Goal: Check status: Check status

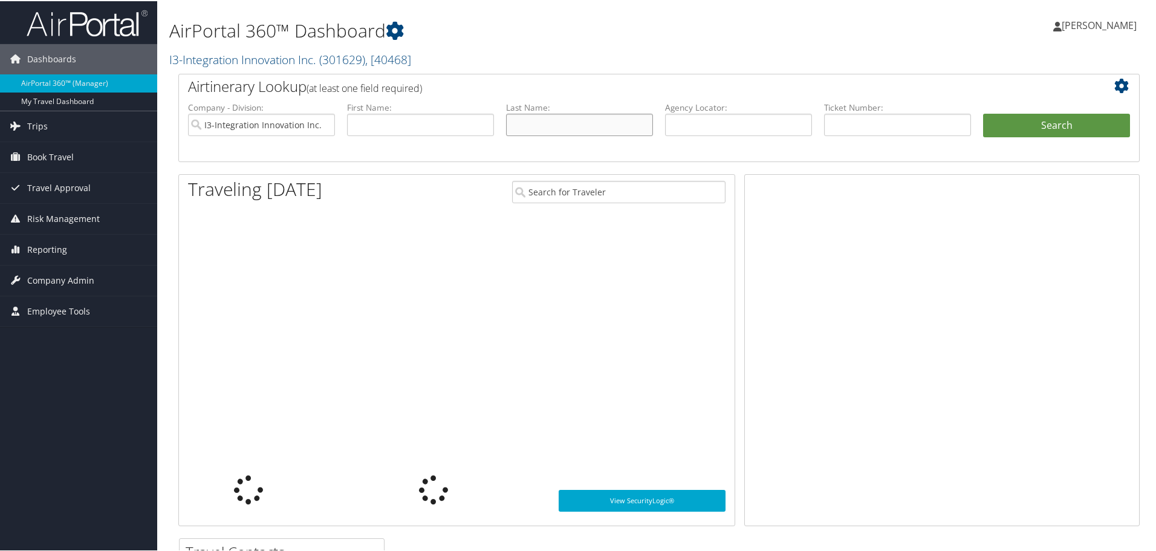
click at [527, 131] on input "text" at bounding box center [579, 123] width 147 height 22
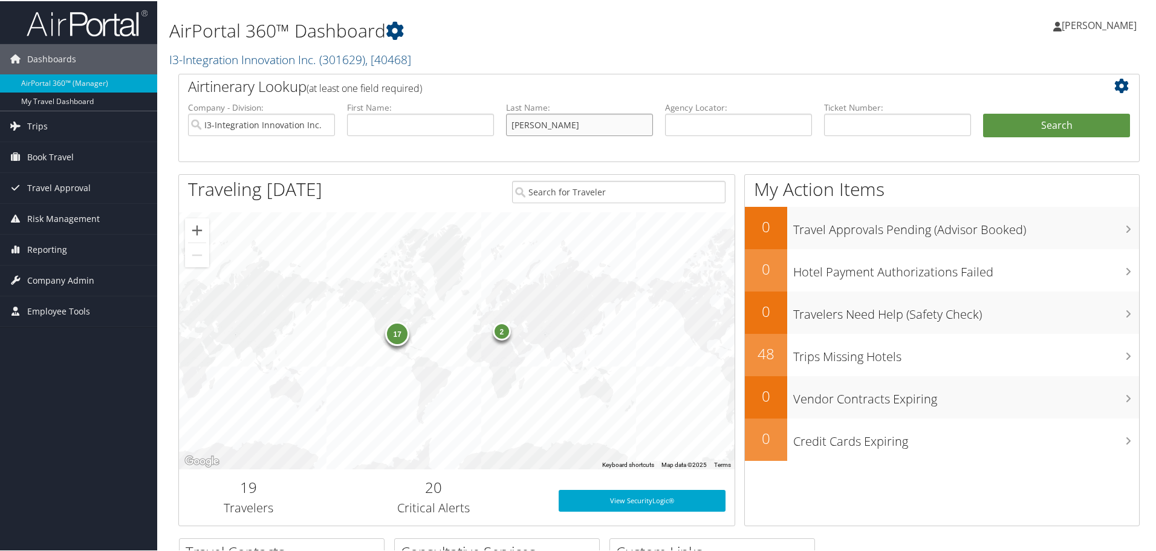
type input "stinson"
click at [983, 112] on button "Search" at bounding box center [1056, 124] width 147 height 24
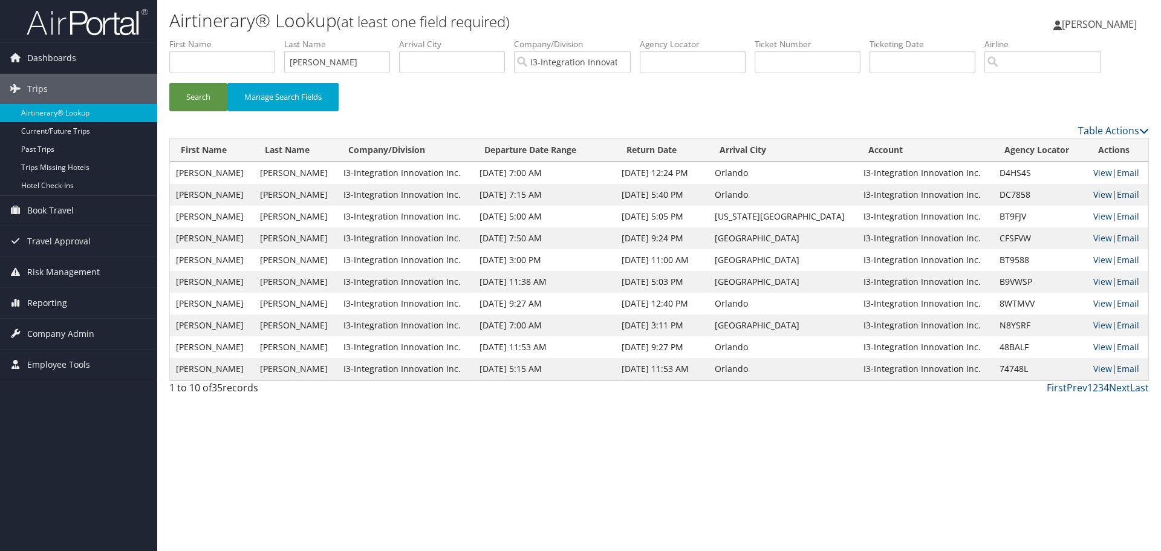
click at [1098, 191] on link "View" at bounding box center [1102, 194] width 19 height 11
click at [1093, 193] on link "View" at bounding box center [1102, 194] width 19 height 11
click at [333, 68] on input "stinson" at bounding box center [337, 62] width 106 height 22
click at [169, 83] on button "Search" at bounding box center [198, 97] width 58 height 28
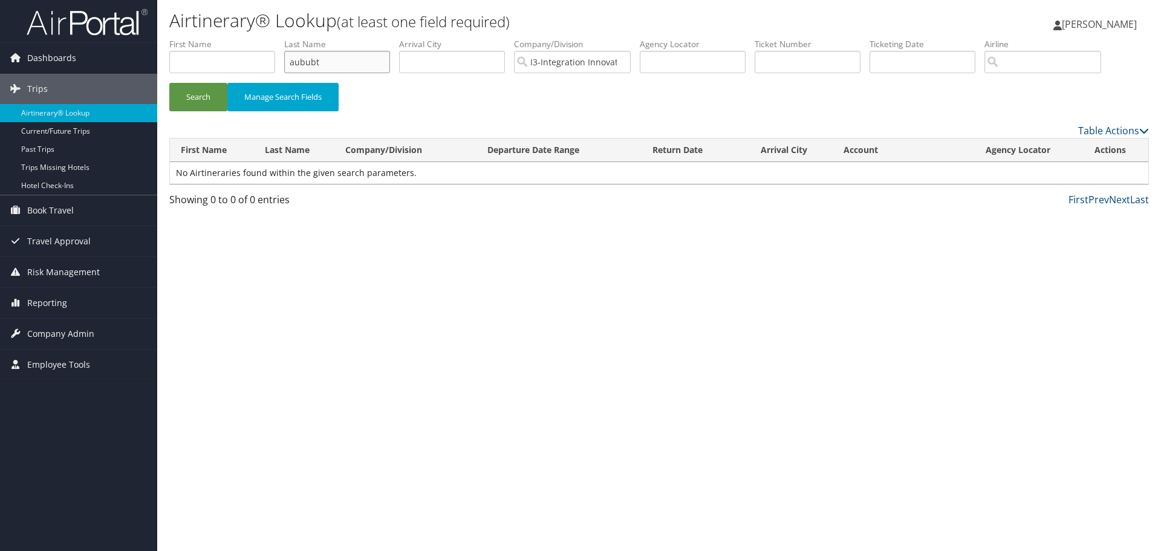
click at [331, 68] on input "aububt" at bounding box center [337, 62] width 106 height 22
type input "aubut"
click at [169, 83] on button "Search" at bounding box center [198, 97] width 58 height 28
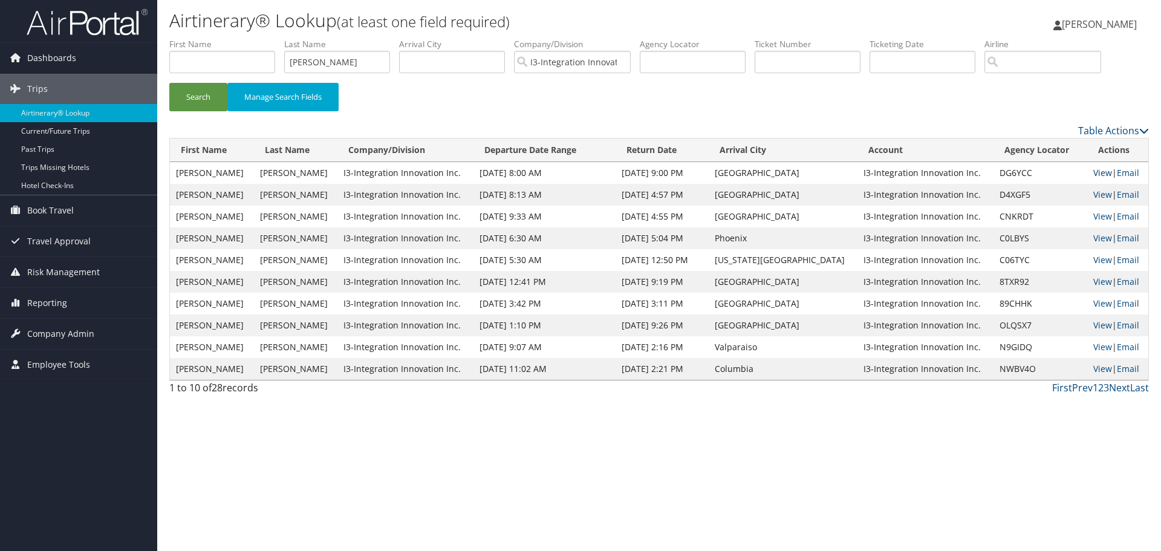
click at [1102, 170] on td "View | Email" at bounding box center [1117, 173] width 61 height 22
click at [1093, 171] on link "View" at bounding box center [1102, 172] width 19 height 11
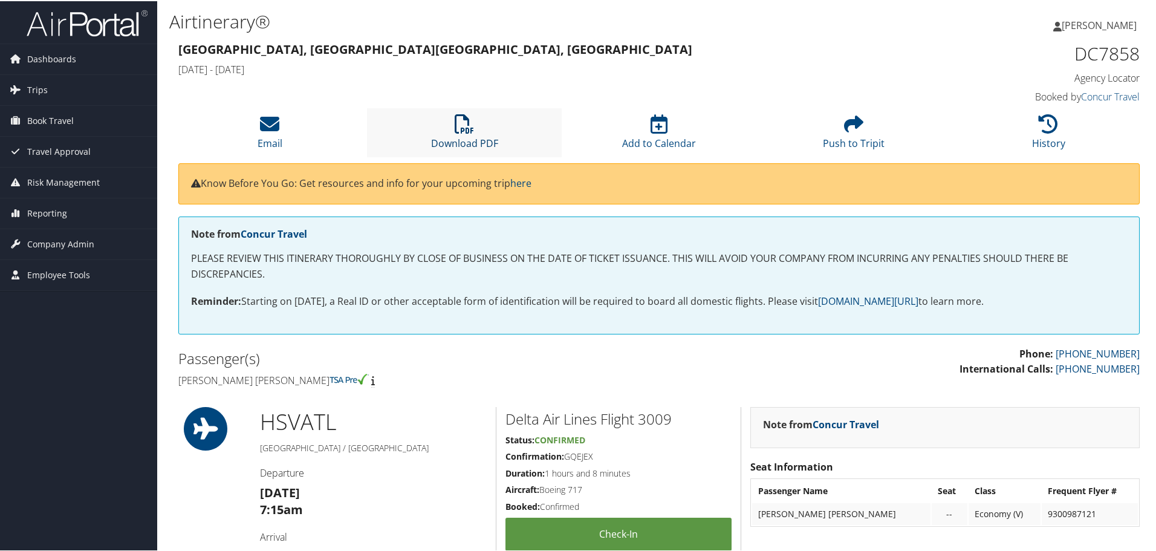
click at [460, 129] on icon at bounding box center [464, 122] width 19 height 19
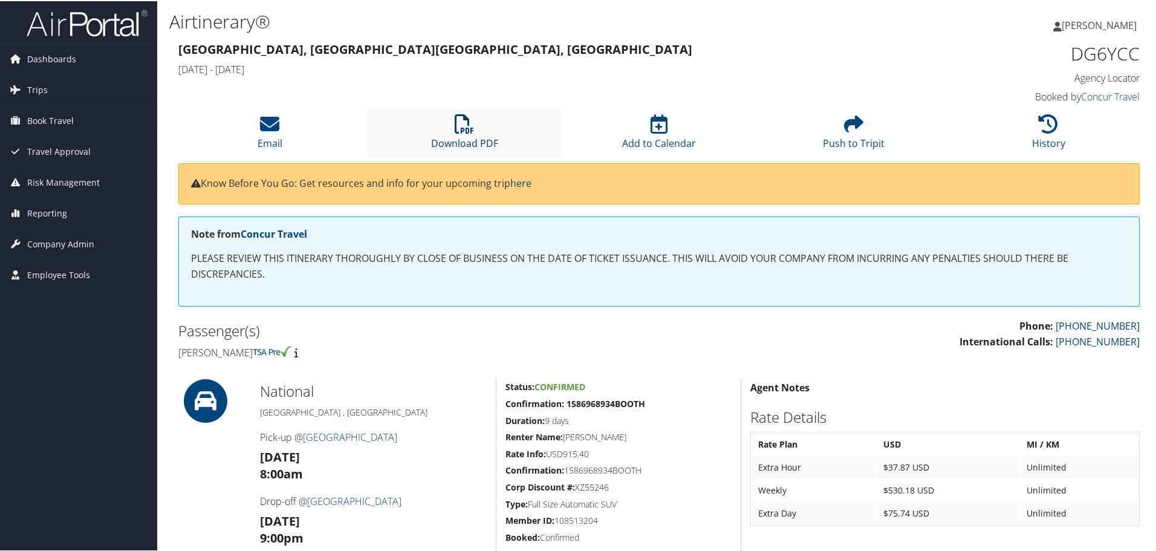
click at [453, 141] on link "Download PDF" at bounding box center [464, 134] width 67 height 29
